Goal: Information Seeking & Learning: Learn about a topic

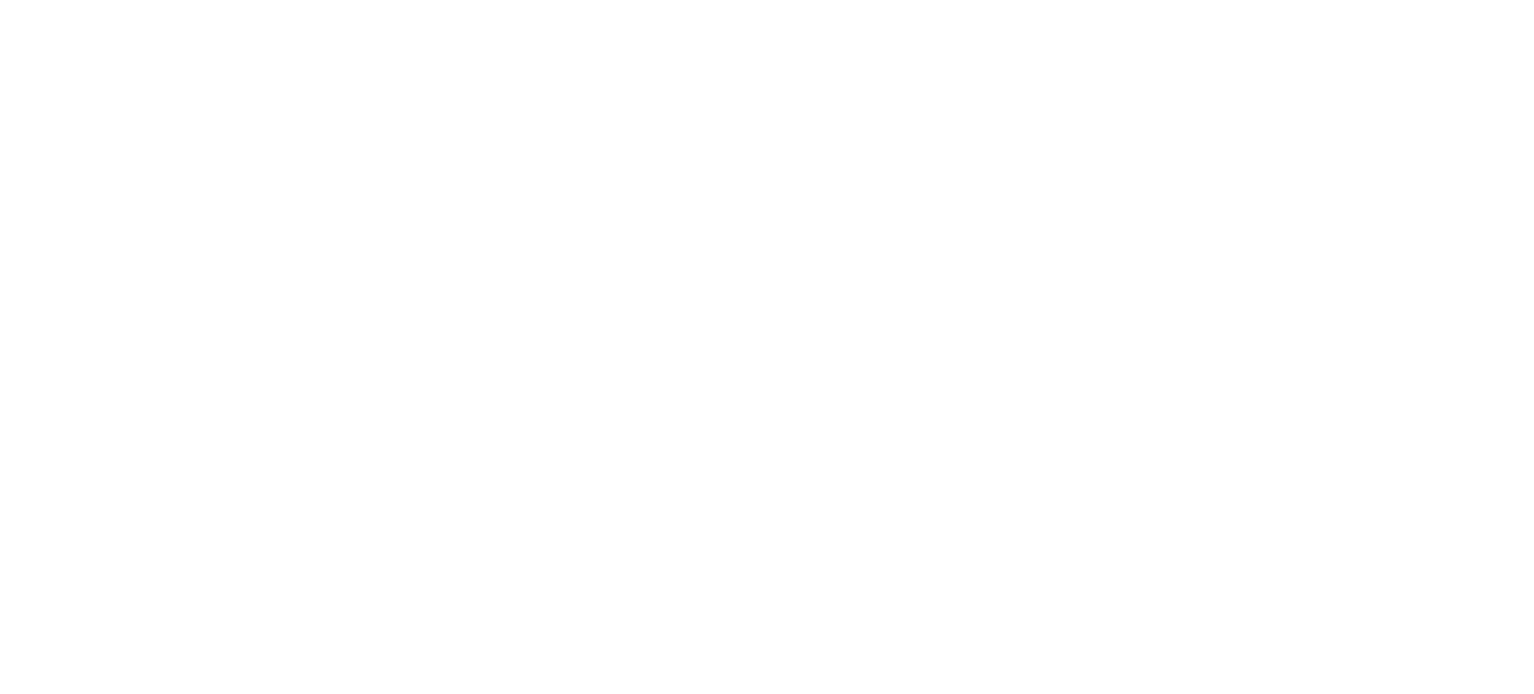
click at [299, 406] on body at bounding box center [767, 347] width 1534 height 694
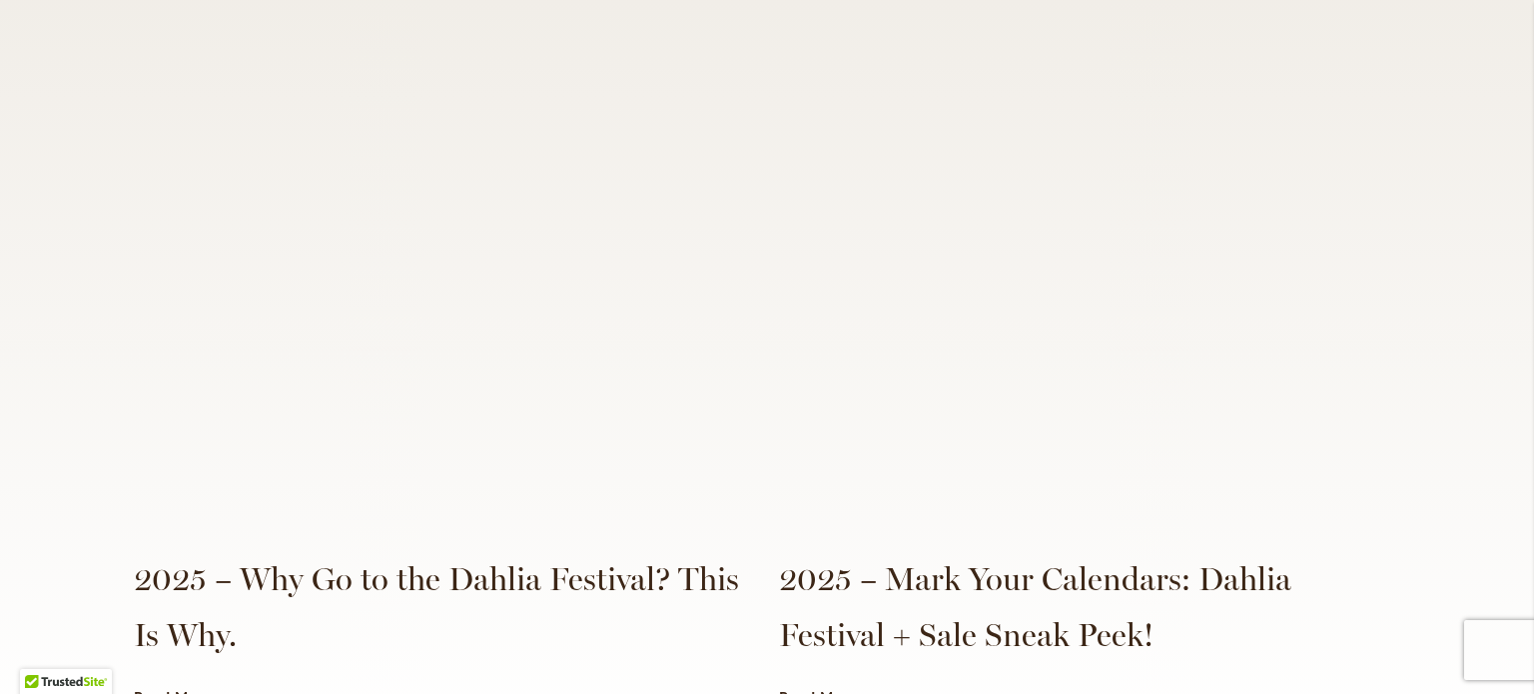
scroll to position [4673, 0]
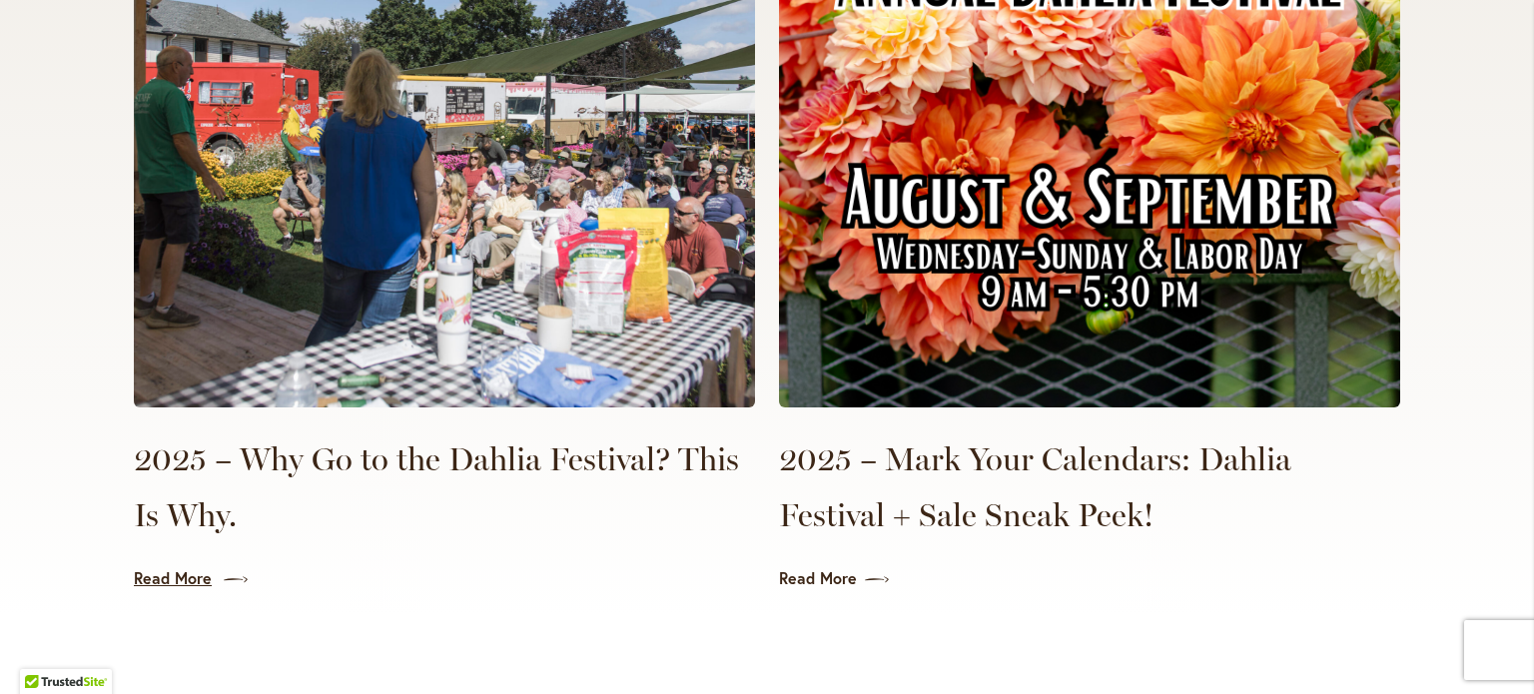
click at [186, 567] on link "Read More" at bounding box center [444, 578] width 621 height 23
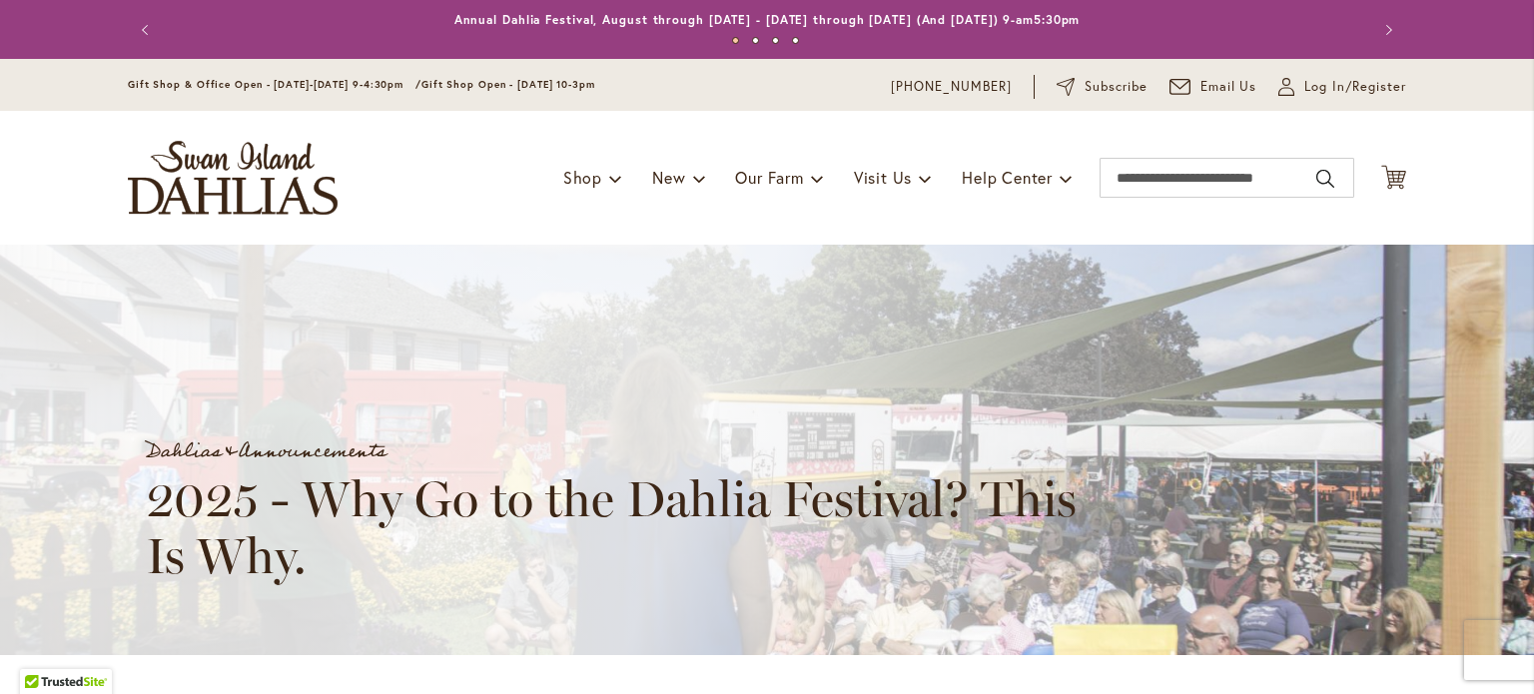
click at [63, 413] on div "Dahlias & Announcements 2025 - Why Go to the Dahlia Festival? This Is Why." at bounding box center [785, 450] width 1570 height 410
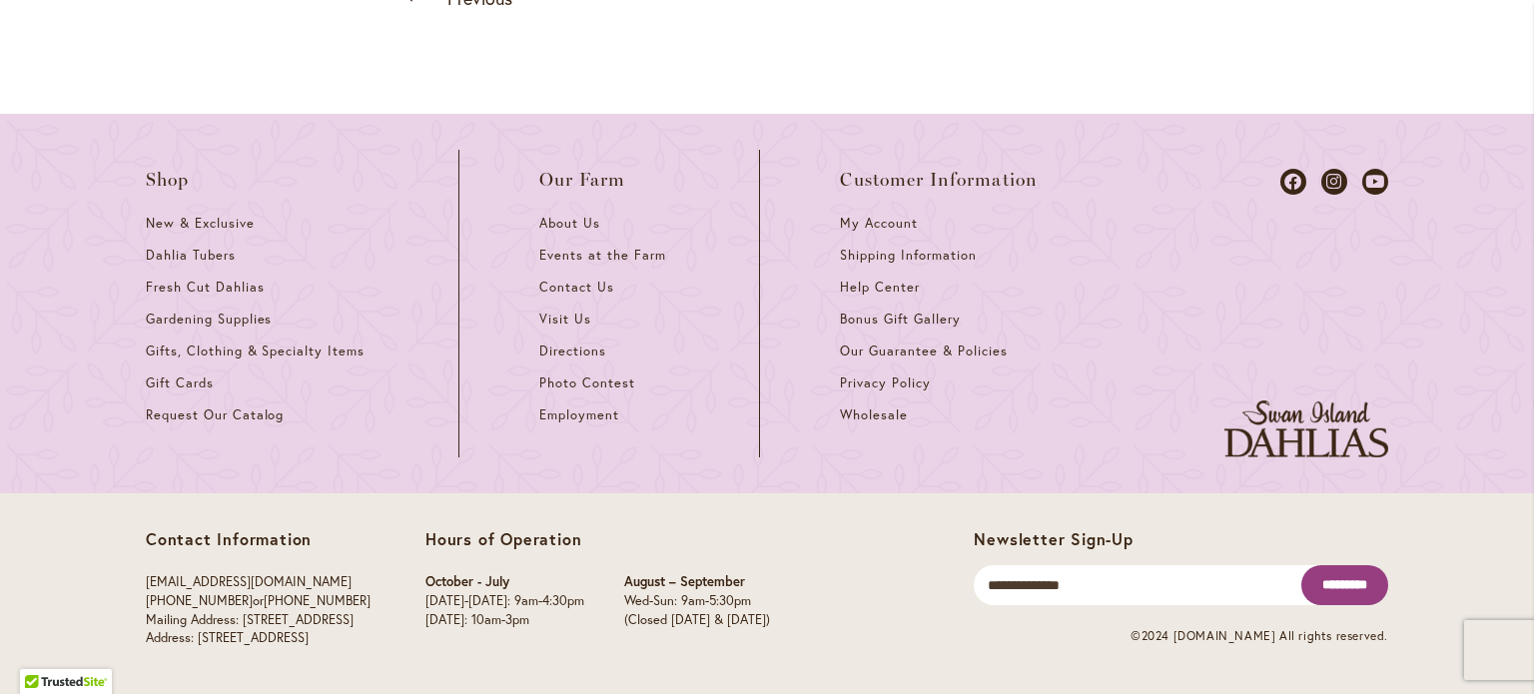
scroll to position [2237, 0]
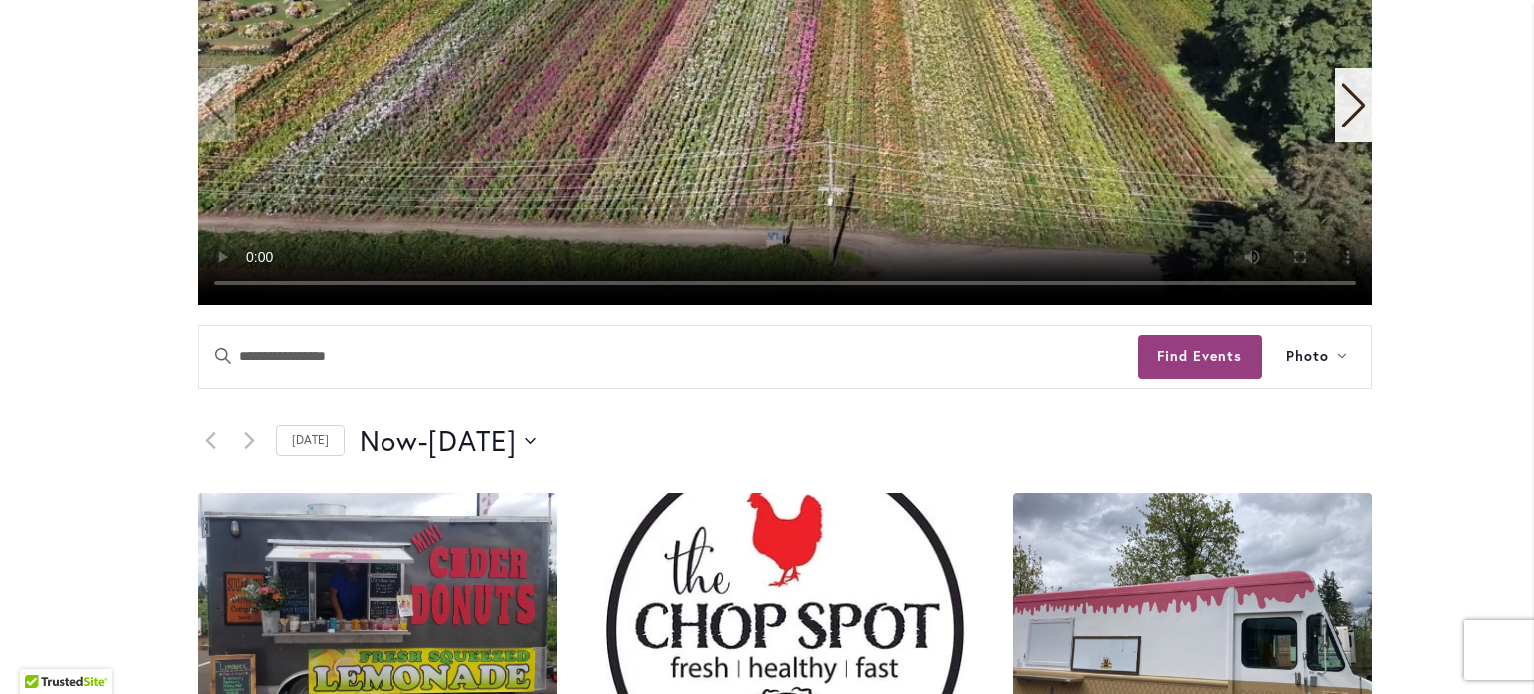
scroll to position [639, 0]
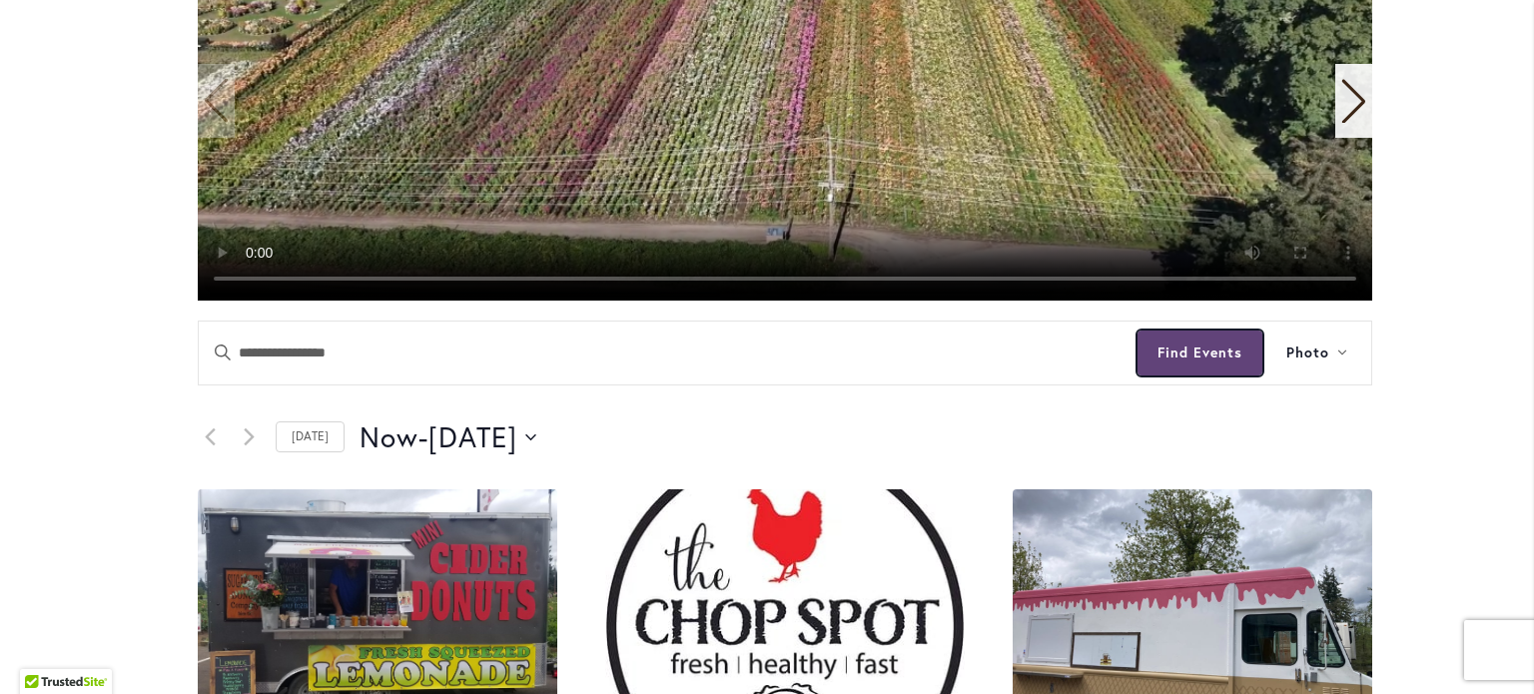
click at [1224, 358] on button "Find Events" at bounding box center [1199, 352] width 125 height 45
